Goal: Complete application form

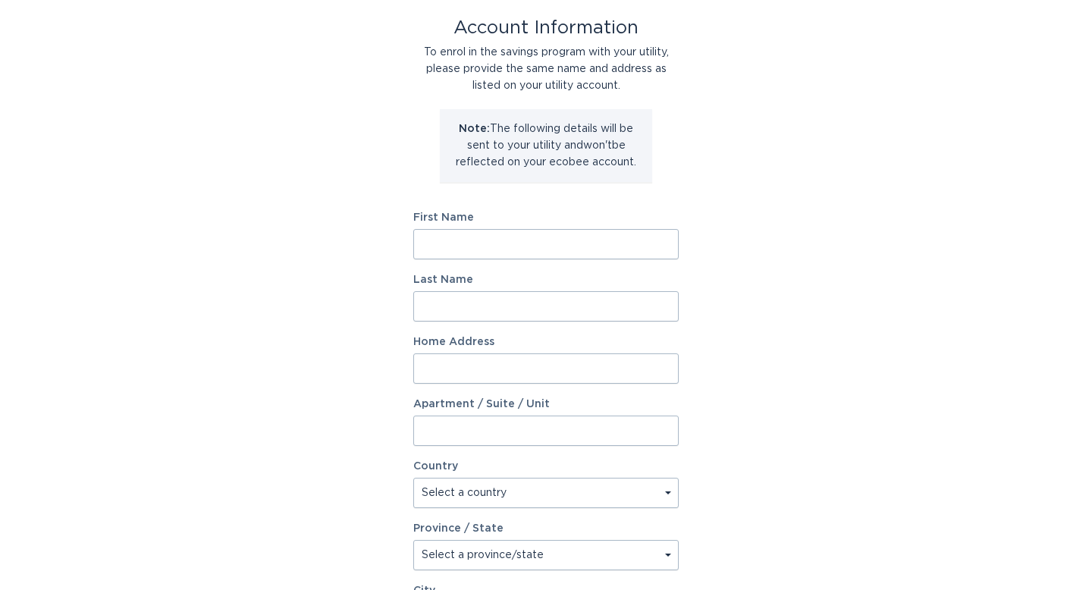
scroll to position [81, 0]
click at [457, 247] on input "First Name" at bounding box center [546, 246] width 266 height 30
type input "[PERSON_NAME]"
type input "[STREET_ADDRESS][PERSON_NAME]"
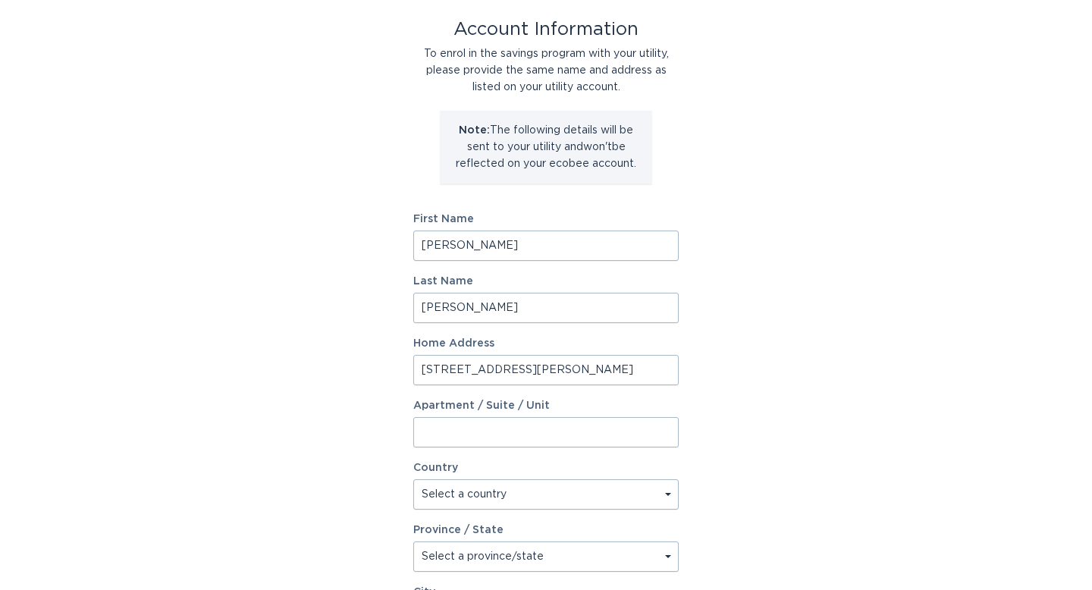
select select "US"
type input "[GEOGRAPHIC_DATA]"
type input "87111"
select select "NM"
click at [765, 405] on div "Account Information To enrol in the savings program with your utility, please p…" at bounding box center [546, 383] width 1092 height 838
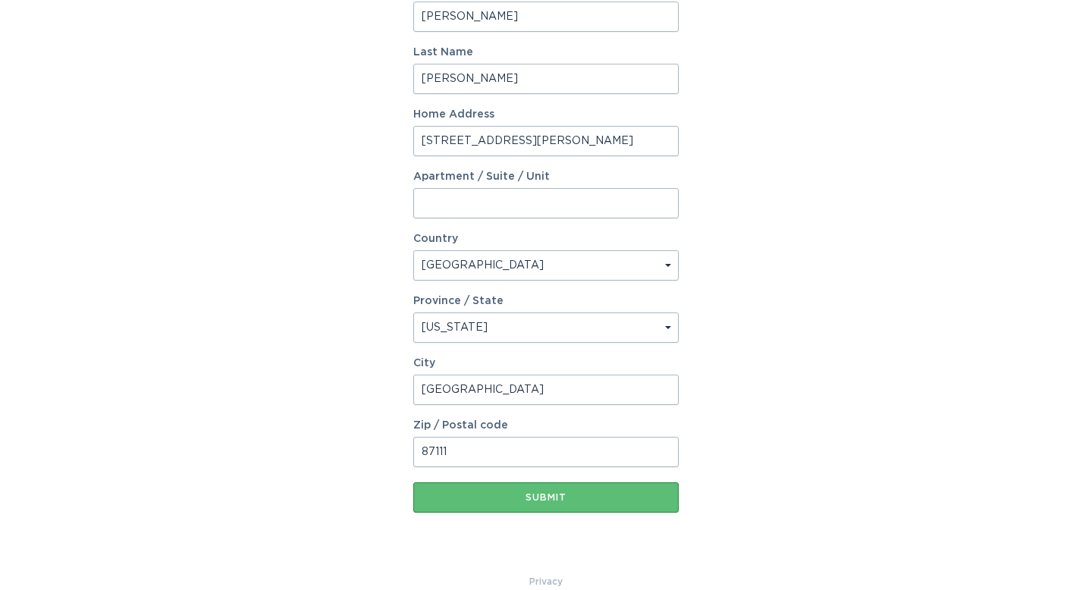
scroll to position [321, 0]
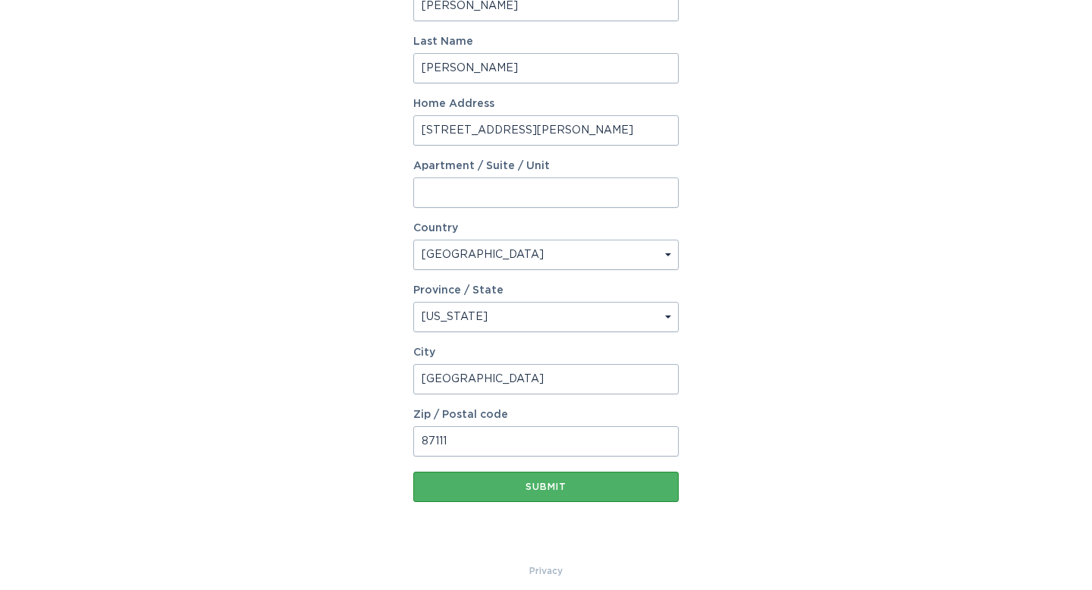
click at [570, 489] on div "Submit" at bounding box center [546, 486] width 250 height 9
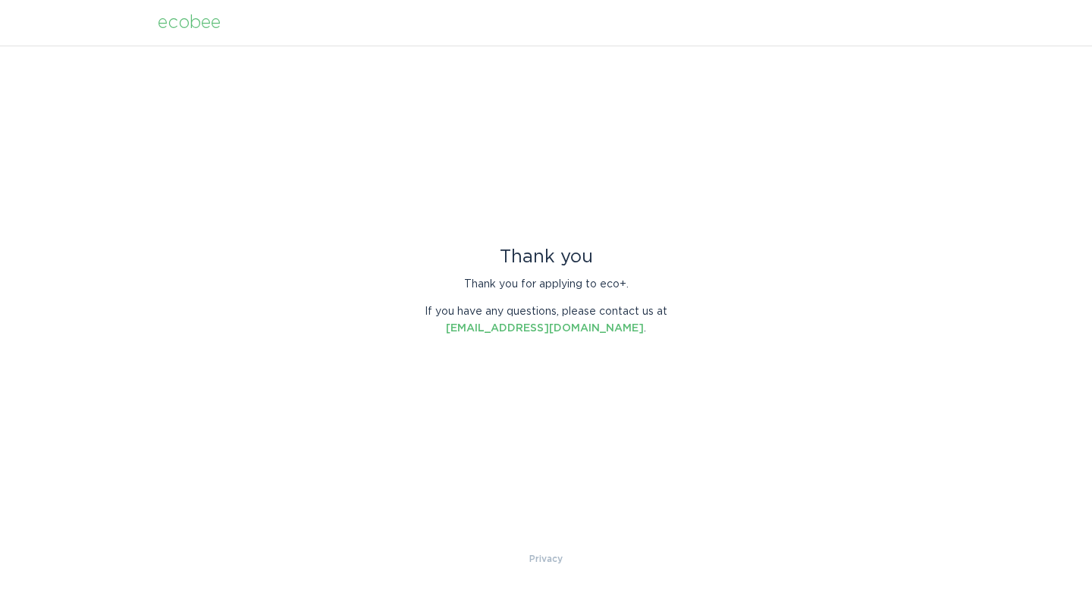
scroll to position [0, 0]
